Goal: Check status: Check status

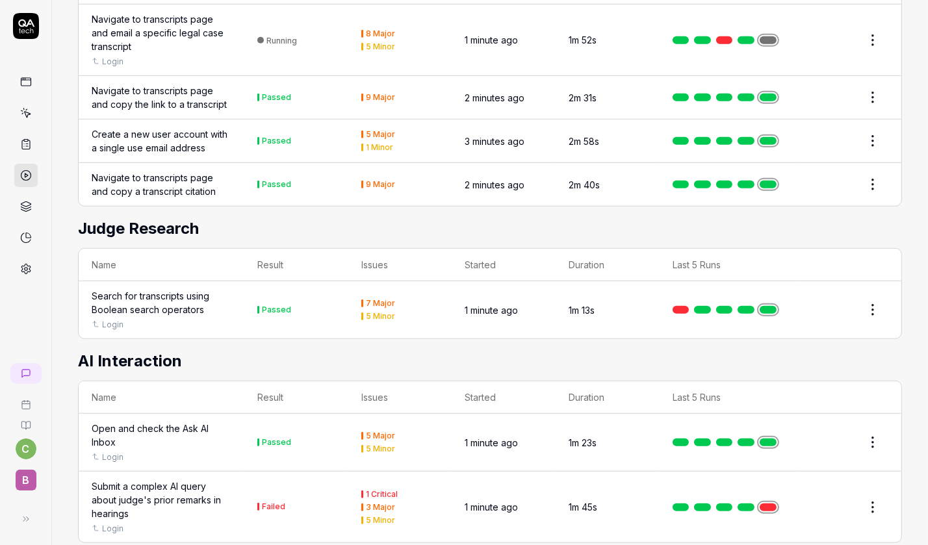
scroll to position [1031, 0]
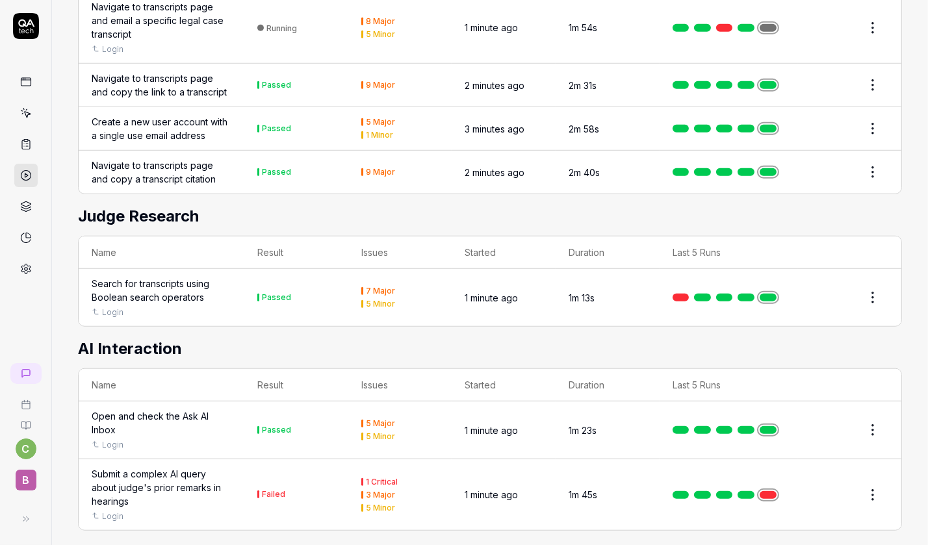
click at [627, 459] on td "1m 45s" at bounding box center [608, 494] width 104 height 71
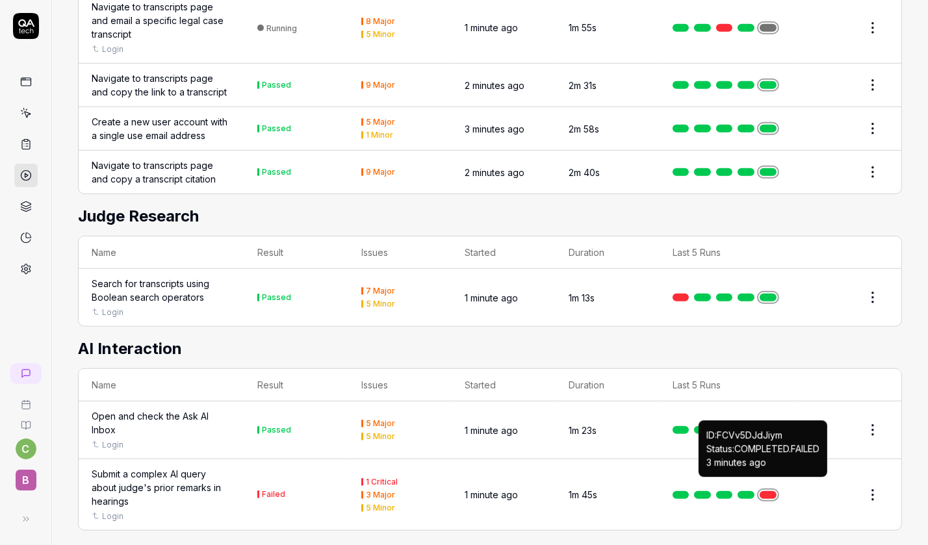
click at [775, 491] on link at bounding box center [768, 495] width 17 height 8
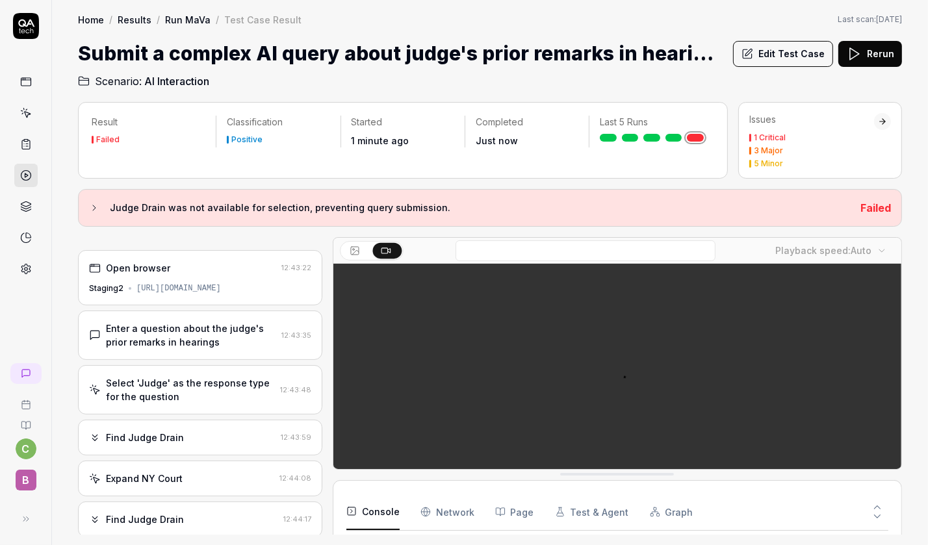
scroll to position [394, 0]
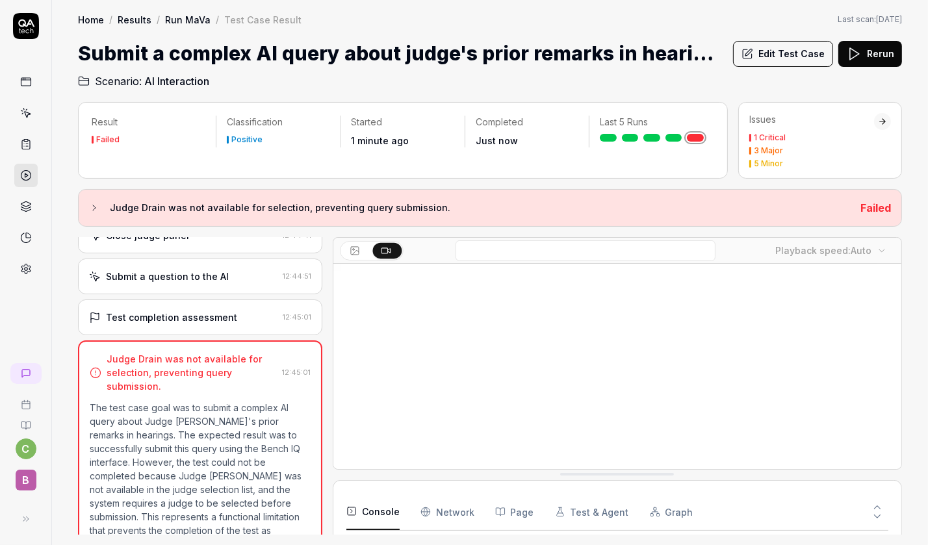
click at [858, 55] on icon at bounding box center [854, 54] width 16 height 16
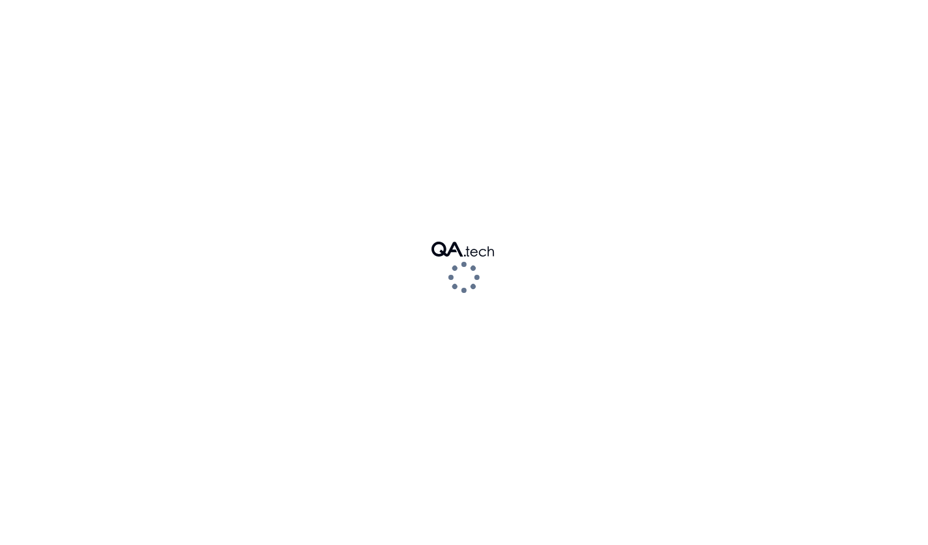
scroll to position [78, 0]
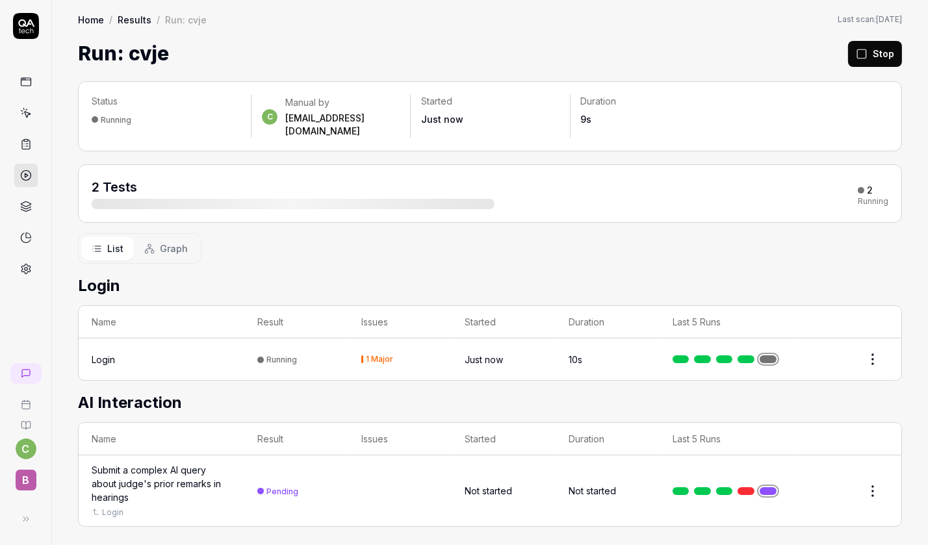
click at [25, 173] on polygon at bounding box center [26, 175] width 3 height 4
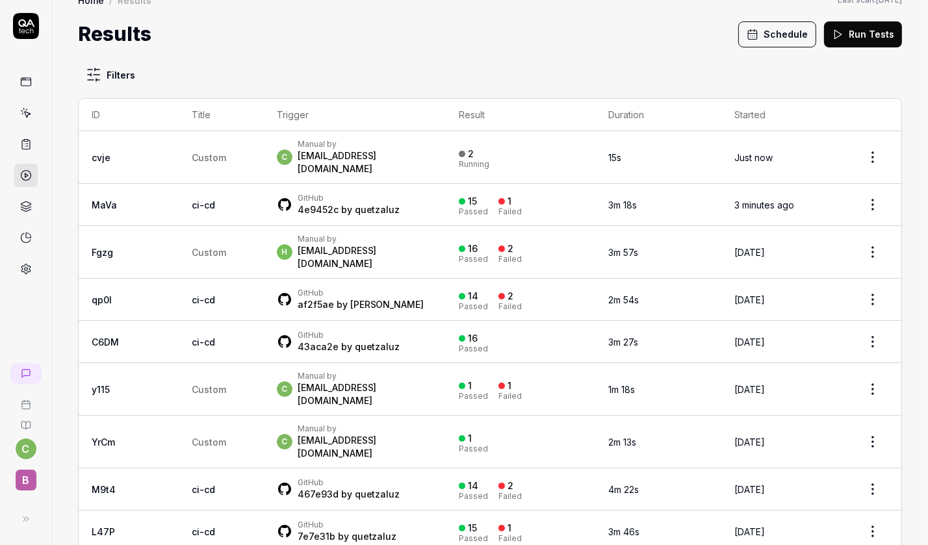
scroll to position [30, 0]
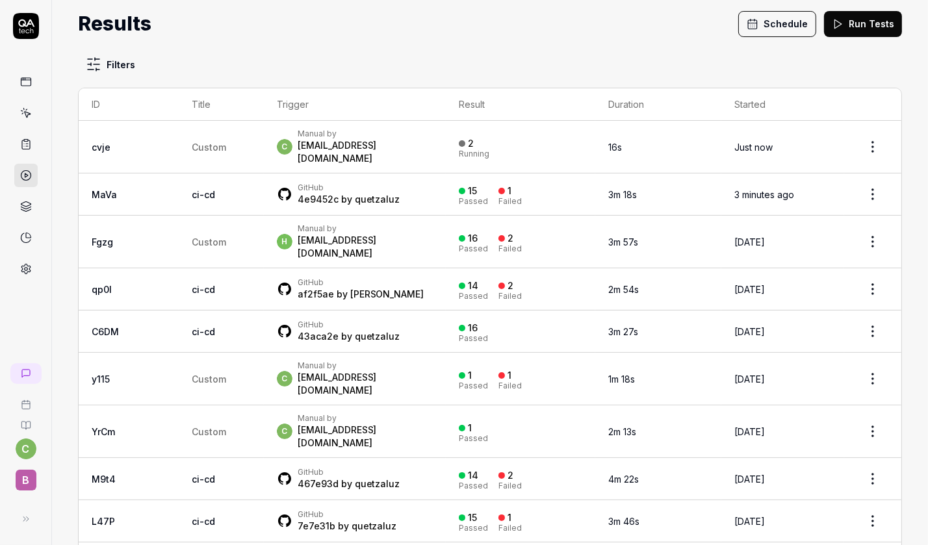
click at [420, 183] on td "GitHub 4e9452c by [PERSON_NAME]" at bounding box center [355, 194] width 182 height 42
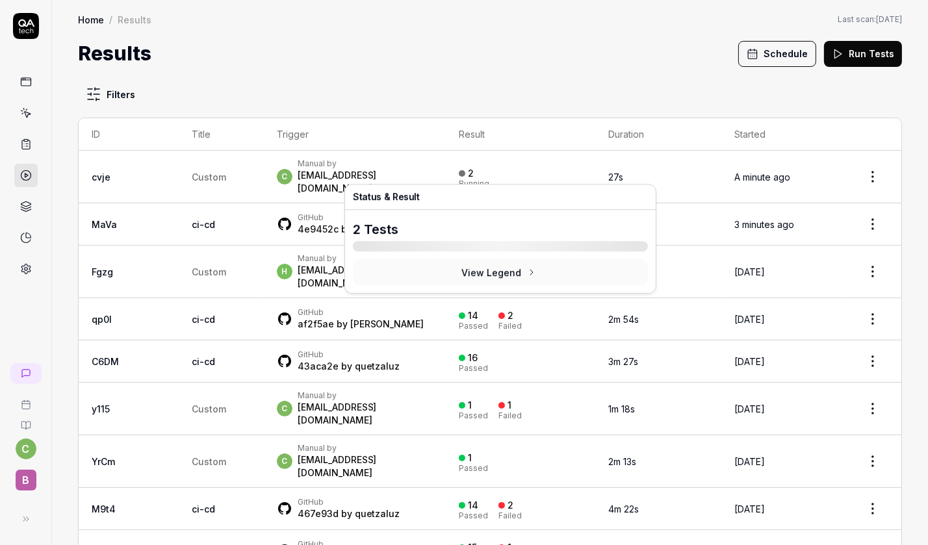
click at [468, 168] on div "2" at bounding box center [471, 174] width 6 height 12
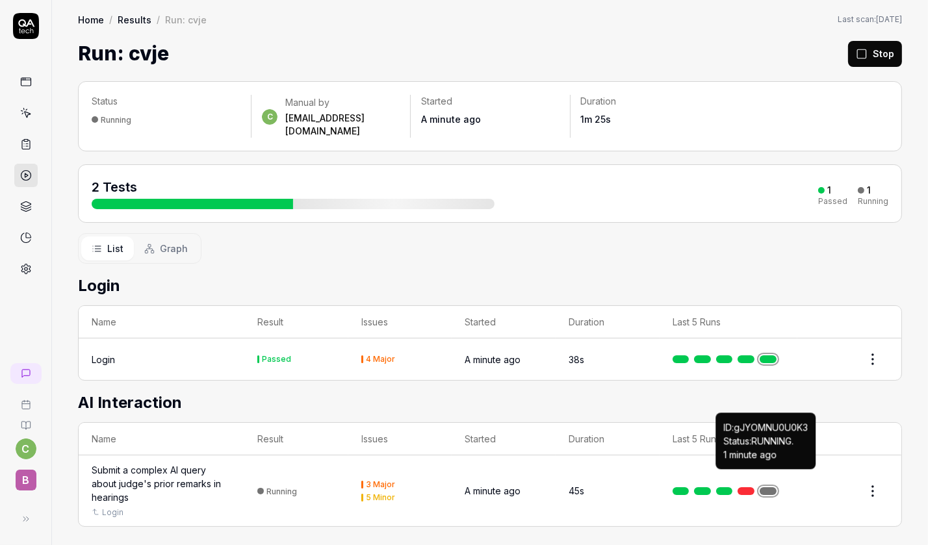
click at [765, 487] on link at bounding box center [768, 491] width 17 height 8
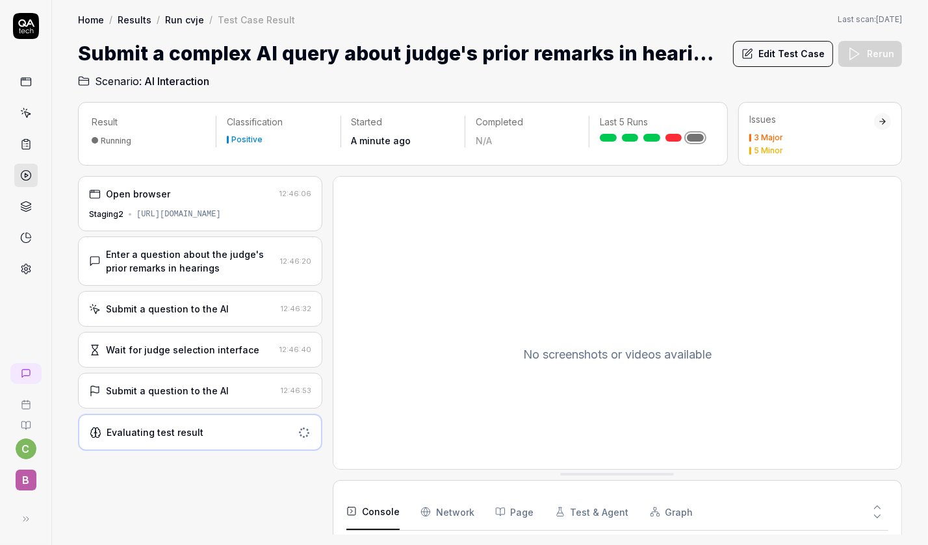
scroll to position [78, 0]
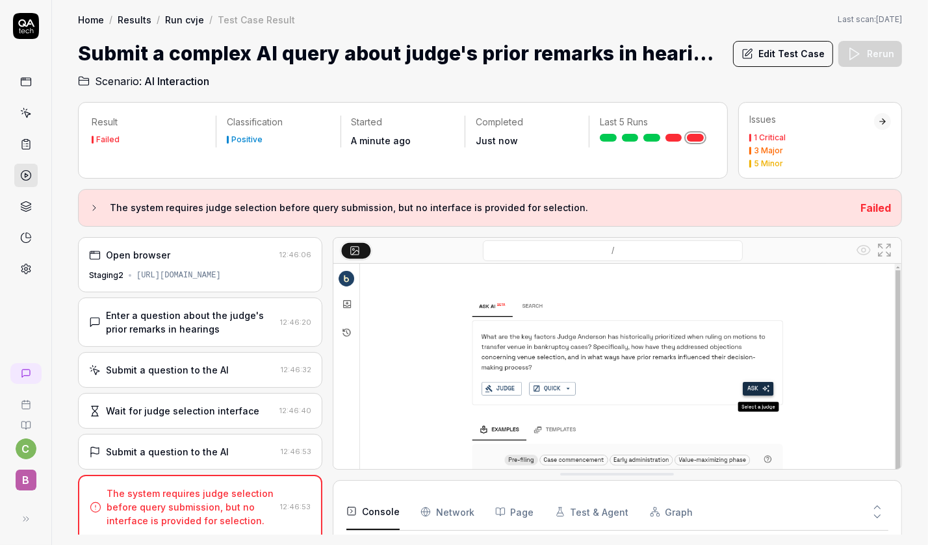
click at [877, 69] on h2 "Scenario: AI Interaction" at bounding box center [490, 78] width 824 height 21
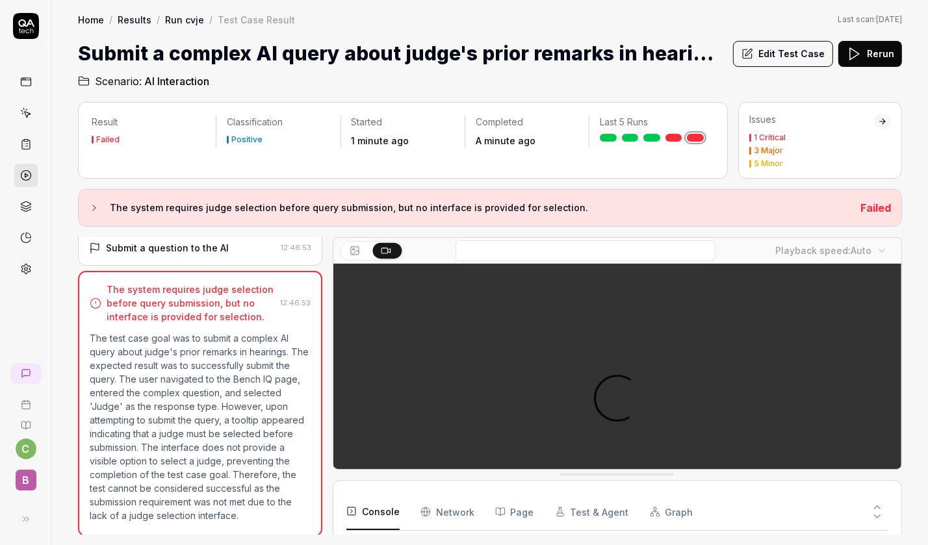
scroll to position [78, 0]
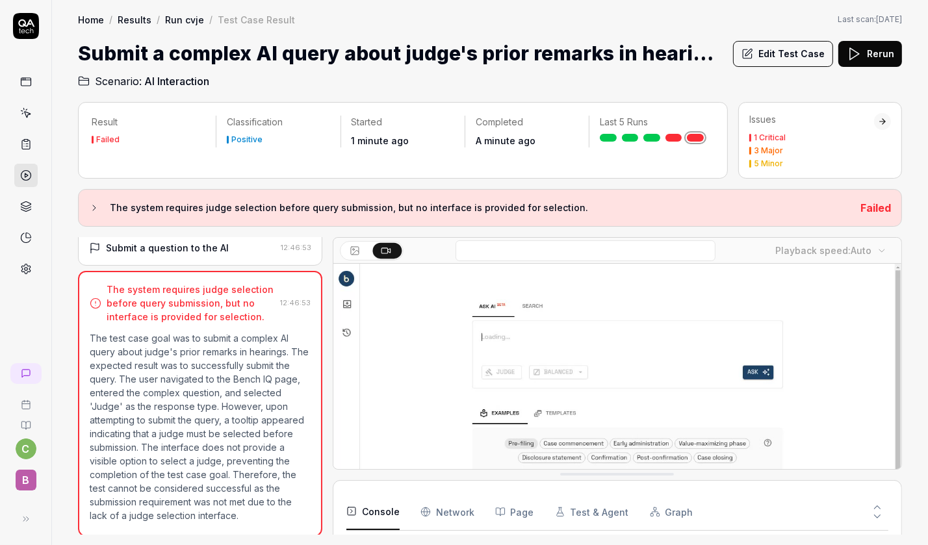
click at [874, 57] on button "Rerun" at bounding box center [870, 54] width 64 height 26
